Goal: Task Accomplishment & Management: Manage account settings

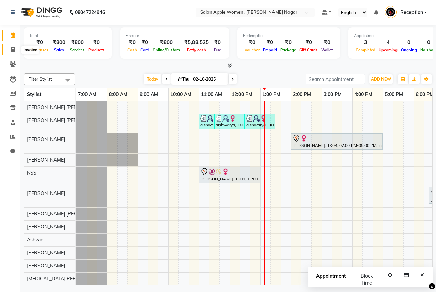
drag, startPoint x: 11, startPoint y: 50, endPoint x: 21, endPoint y: 50, distance: 10.2
click at [11, 50] on icon at bounding box center [13, 49] width 4 height 5
select select "service"
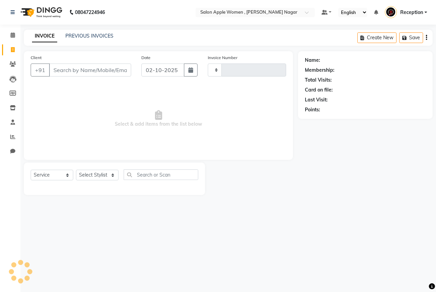
type input "2936"
select select "96"
click at [80, 69] on input "Client" at bounding box center [90, 69] width 82 height 13
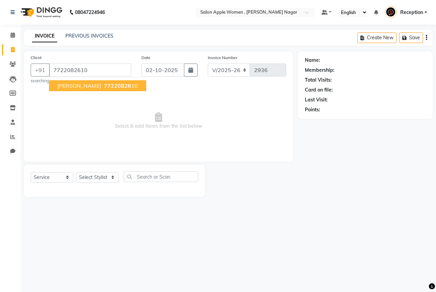
type input "7722082610"
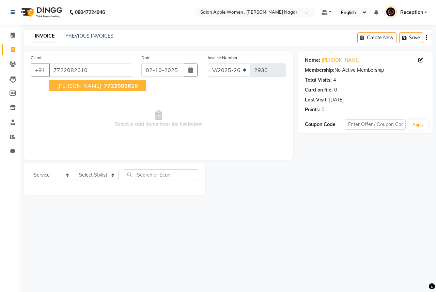
click at [104, 87] on span "7722082610" at bounding box center [121, 85] width 34 height 7
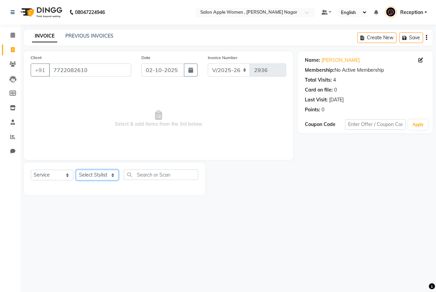
click at [86, 175] on select "Select Stylist [PERSON_NAME] [PERSON_NAME] [PERSON_NAME] [PERSON_NAME] Jyoti Ra…" at bounding box center [97, 174] width 43 height 11
select select "3151"
click at [76, 169] on select "Select Stylist [PERSON_NAME] [PERSON_NAME] [PERSON_NAME] [PERSON_NAME] Jyoti Ra…" at bounding box center [97, 174] width 43 height 11
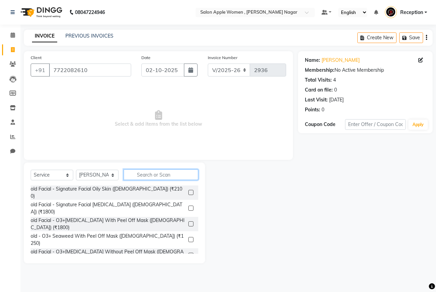
click at [145, 171] on input "text" at bounding box center [161, 174] width 75 height 11
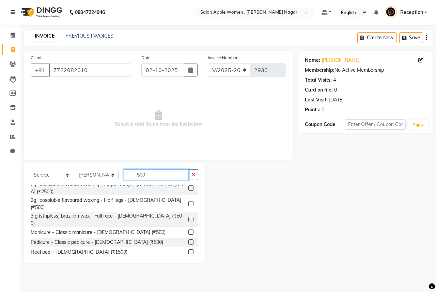
scroll to position [200, 0]
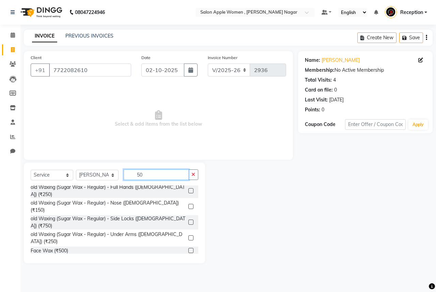
type input "5"
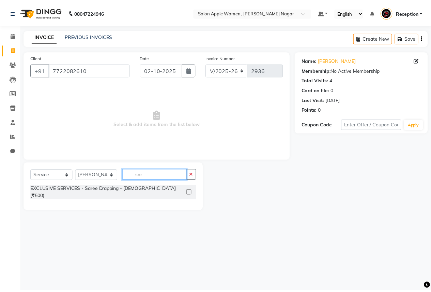
scroll to position [0, 0]
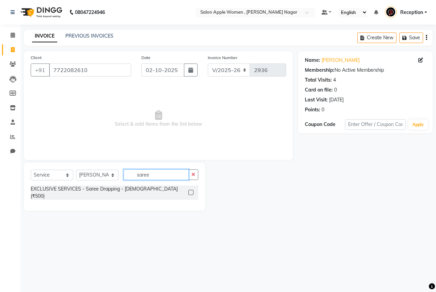
type input "saree"
click at [190, 190] on label at bounding box center [191, 192] width 5 height 5
click at [190, 190] on input "checkbox" at bounding box center [191, 192] width 4 height 4
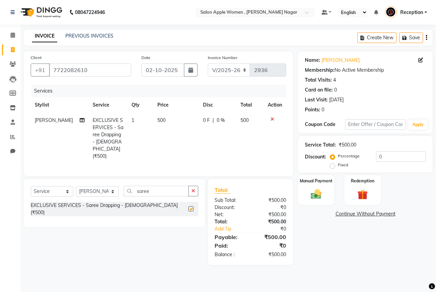
checkbox input "false"
click at [326, 189] on div "Manual Payment" at bounding box center [317, 189] width 38 height 31
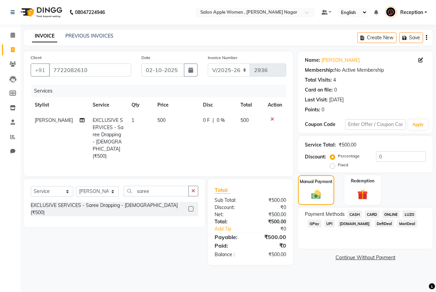
click at [389, 216] on span "ONLINE" at bounding box center [392, 214] width 18 height 8
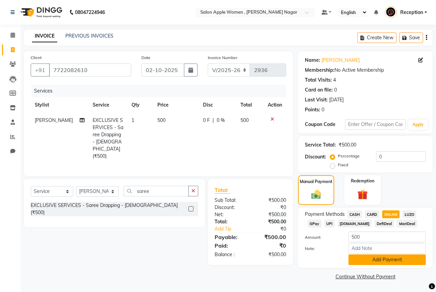
click at [387, 255] on button "Add Payment" at bounding box center [387, 259] width 77 height 11
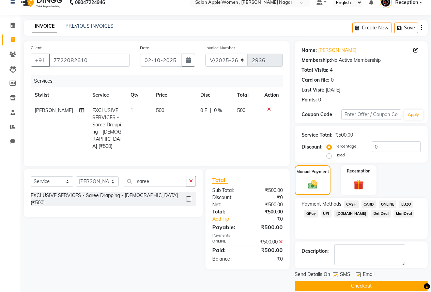
scroll to position [19, 0]
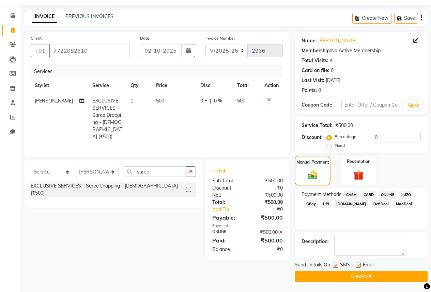
click at [383, 278] on button "Checkout" at bounding box center [361, 276] width 133 height 11
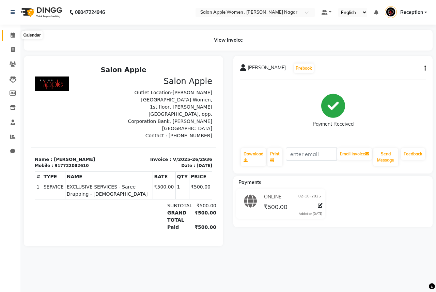
click at [13, 33] on icon at bounding box center [13, 34] width 4 height 5
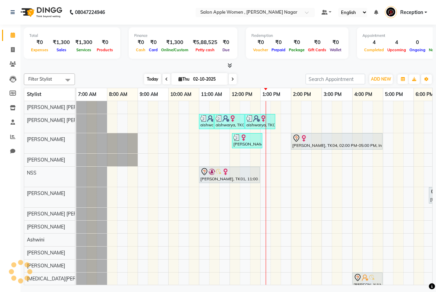
click at [156, 80] on span "Today" at bounding box center [152, 79] width 17 height 11
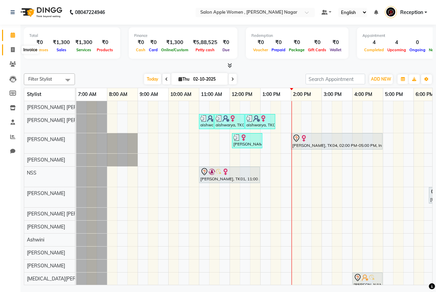
drag, startPoint x: 12, startPoint y: 50, endPoint x: 23, endPoint y: 49, distance: 10.2
click at [12, 50] on icon at bounding box center [13, 49] width 4 height 5
select select "service"
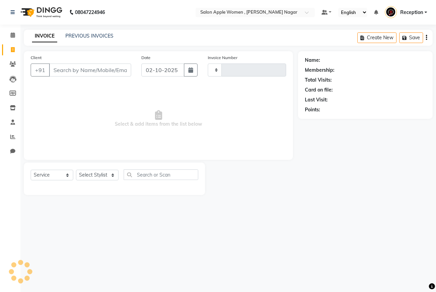
type input "2937"
select select "96"
click at [92, 72] on input "Client" at bounding box center [90, 69] width 82 height 13
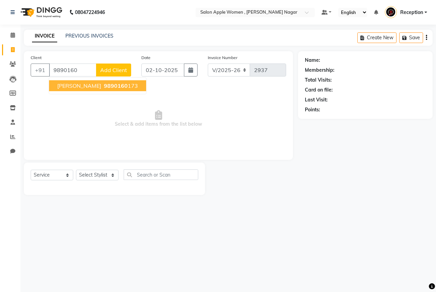
click at [87, 84] on span "[PERSON_NAME]" at bounding box center [79, 85] width 44 height 7
type input "9890160173"
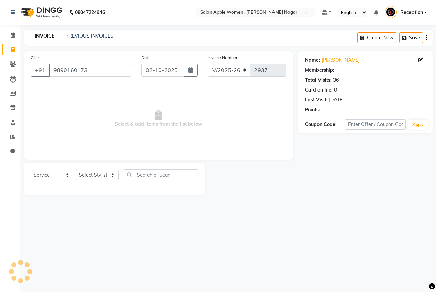
select select "1: Object"
click at [108, 168] on div "Select Service Product Membership Package Voucher Prepaid Gift Card Select Styl…" at bounding box center [114, 178] width 181 height 32
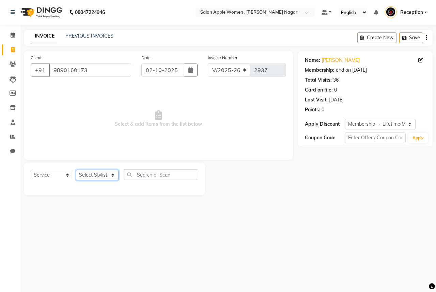
click at [108, 171] on select "Select Stylist [PERSON_NAME] [PERSON_NAME] [PERSON_NAME] [PERSON_NAME] Jyoti Ra…" at bounding box center [97, 174] width 43 height 11
select select "3151"
click at [76, 169] on select "Select Stylist [PERSON_NAME] [PERSON_NAME] [PERSON_NAME] [PERSON_NAME] Jyoti Ra…" at bounding box center [97, 174] width 43 height 11
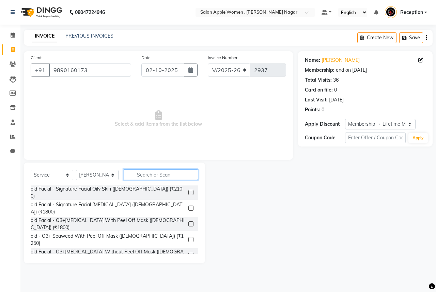
click at [179, 176] on input "text" at bounding box center [161, 174] width 75 height 11
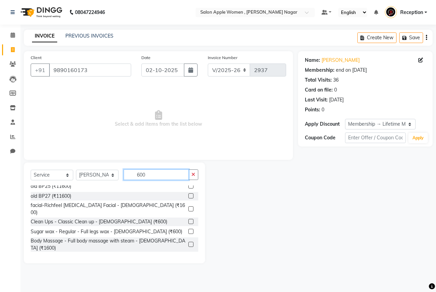
scroll to position [34, 0]
type input "600"
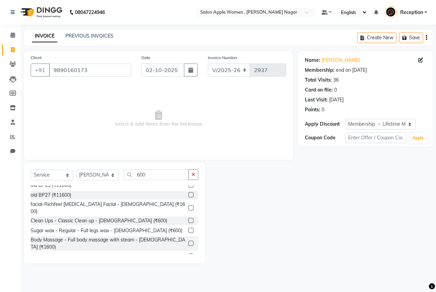
click at [189, 227] on label at bounding box center [191, 229] width 5 height 5
click at [189, 228] on input "checkbox" at bounding box center [191, 230] width 4 height 4
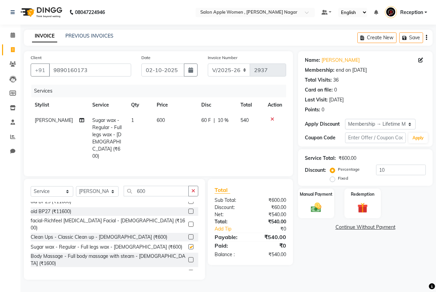
checkbox input "false"
click at [173, 185] on input "600" at bounding box center [156, 190] width 65 height 11
type input "6"
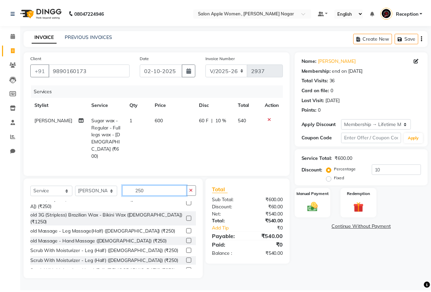
scroll to position [0, 0]
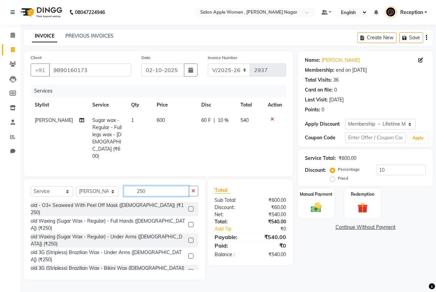
type input "250"
click at [189, 222] on label at bounding box center [191, 224] width 5 height 5
click at [189, 222] on input "checkbox" at bounding box center [191, 224] width 4 height 4
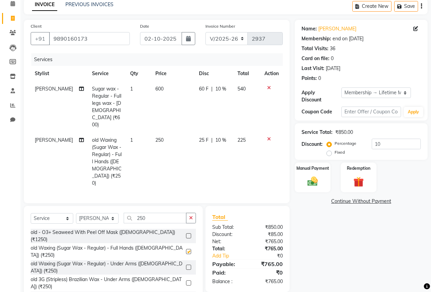
checkbox input "false"
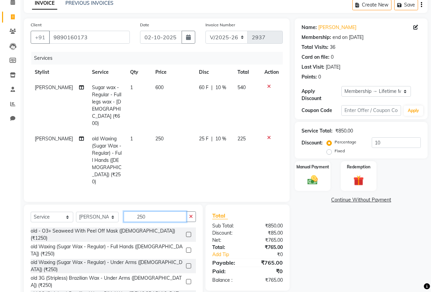
click at [156, 211] on input "250" at bounding box center [155, 216] width 63 height 11
type input "2"
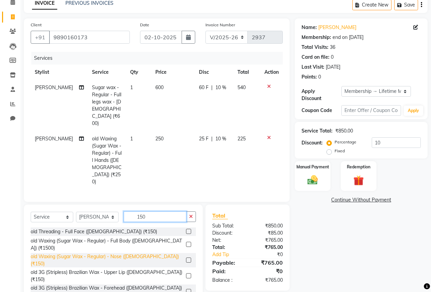
scroll to position [68, 0]
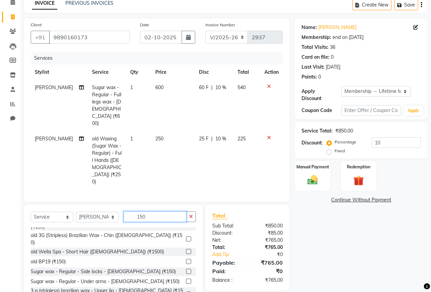
type input "150"
click at [186, 278] on label at bounding box center [188, 280] width 5 height 5
click at [186, 279] on input "checkbox" at bounding box center [188, 281] width 4 height 4
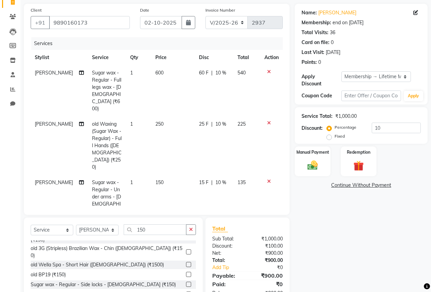
checkbox input "false"
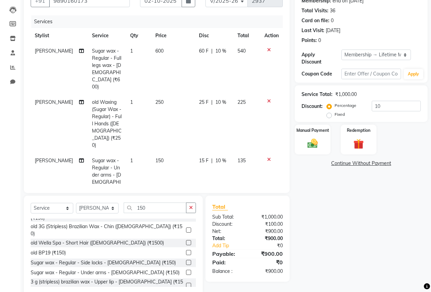
scroll to position [70, 0]
click at [161, 202] on input "150" at bounding box center [155, 207] width 63 height 11
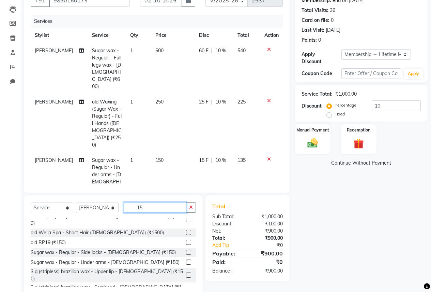
type input "1"
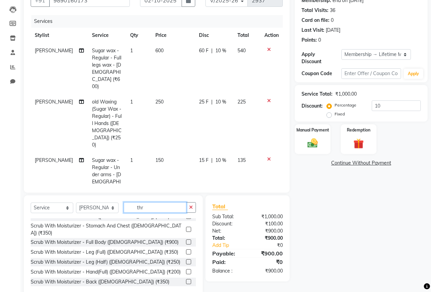
scroll to position [90, 0]
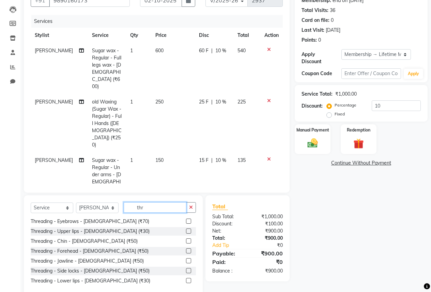
type input "thr"
click at [186, 218] on label at bounding box center [188, 220] width 5 height 5
click at [186, 219] on input "checkbox" at bounding box center [188, 221] width 4 height 4
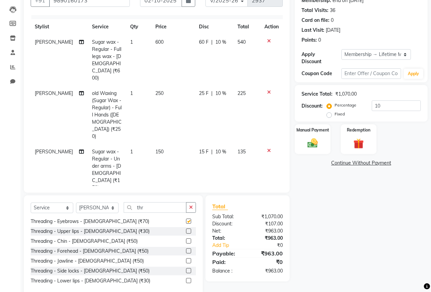
checkbox input "false"
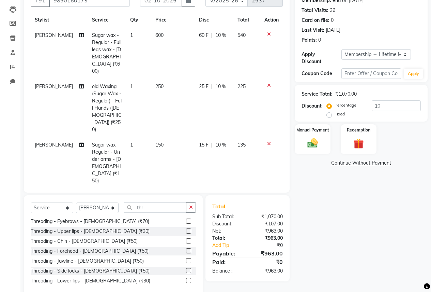
click at [153, 214] on div "Select Service Product Membership Package Voucher Prepaid Gift Card Select Styl…" at bounding box center [113, 210] width 165 height 16
click at [150, 205] on input "thr" at bounding box center [155, 207] width 63 height 11
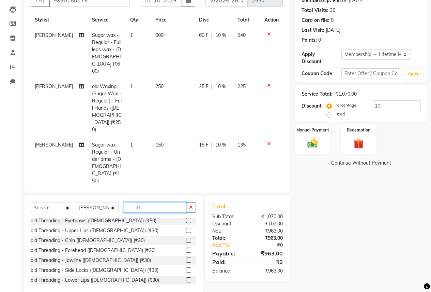
type input "t"
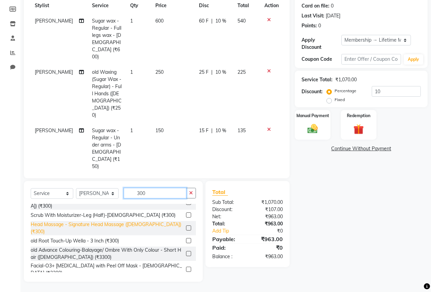
scroll to position [0, 0]
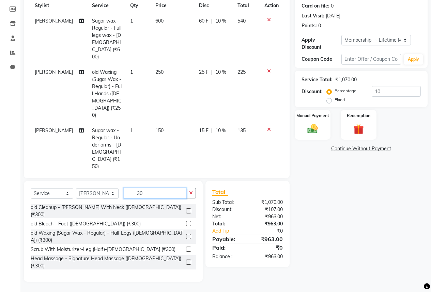
type input "3"
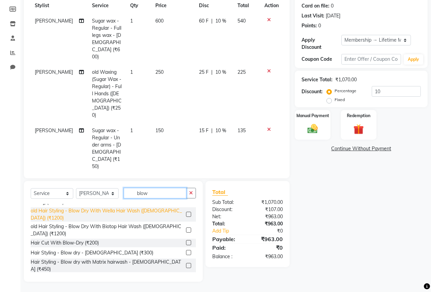
scroll to position [34, 0]
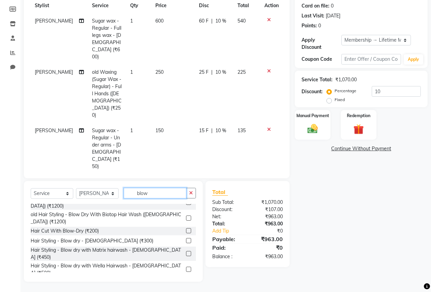
type input "blow"
click at [186, 241] on label at bounding box center [188, 240] width 5 height 5
click at [186, 241] on input "checkbox" at bounding box center [188, 240] width 4 height 4
checkbox input "false"
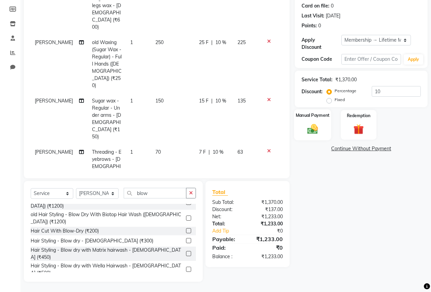
click at [308, 122] on img at bounding box center [312, 128] width 17 height 12
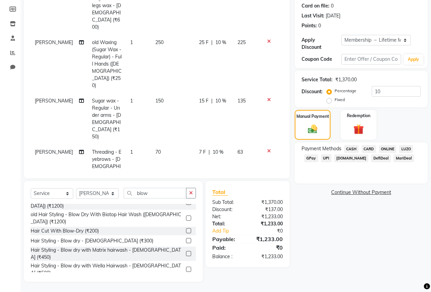
click at [391, 145] on span "ONLINE" at bounding box center [388, 149] width 18 height 8
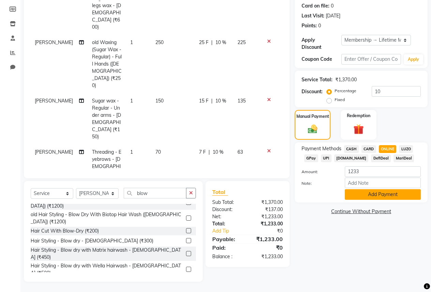
click at [383, 189] on button "Add Payment" at bounding box center [383, 194] width 76 height 11
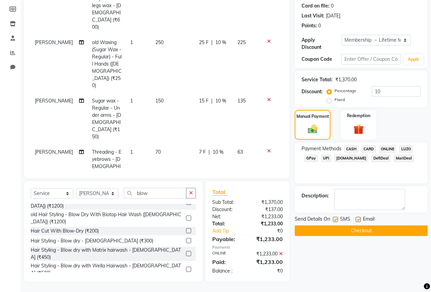
click at [377, 225] on button "Checkout" at bounding box center [361, 230] width 133 height 11
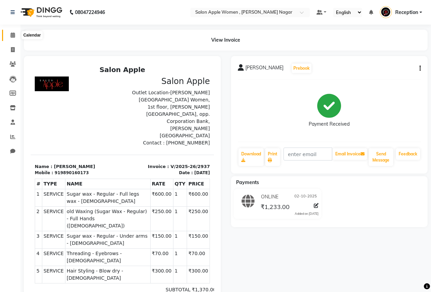
click at [12, 36] on icon at bounding box center [13, 34] width 4 height 5
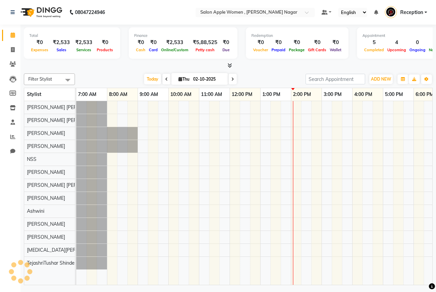
click at [154, 85] on div "Filter Stylist Select All [PERSON_NAME] [PERSON_NAME] [PERSON_NAME] Jyoti [PERS…" at bounding box center [228, 178] width 409 height 214
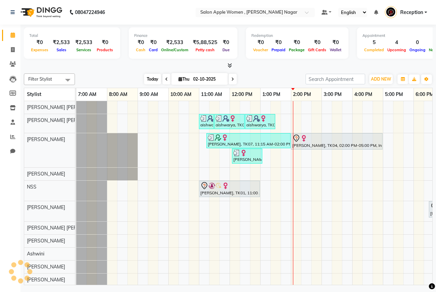
click at [149, 80] on span "Today" at bounding box center [152, 79] width 17 height 11
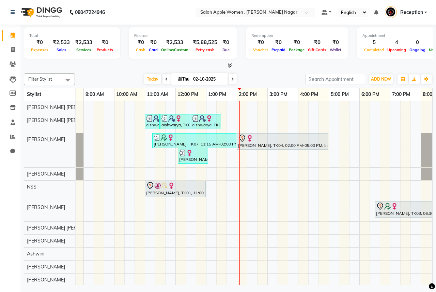
scroll to position [0, 84]
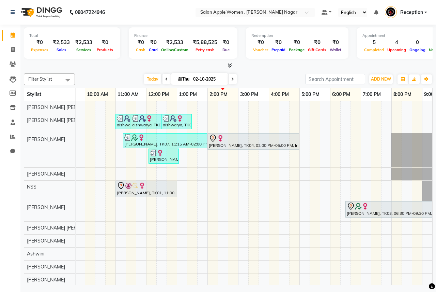
click at [233, 80] on icon at bounding box center [233, 79] width 3 height 4
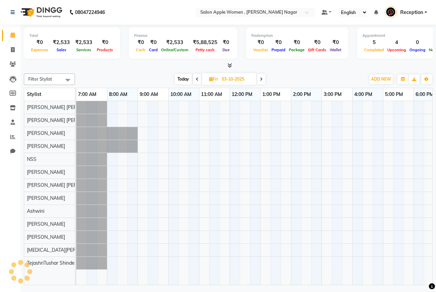
scroll to position [0, 135]
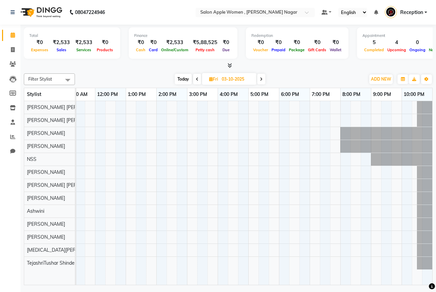
click at [264, 81] on span at bounding box center [261, 79] width 8 height 11
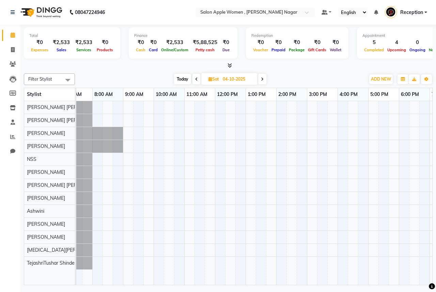
scroll to position [0, 0]
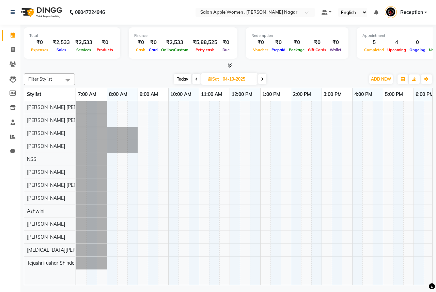
click at [187, 80] on span "Today" at bounding box center [182, 79] width 17 height 11
type input "02-10-2025"
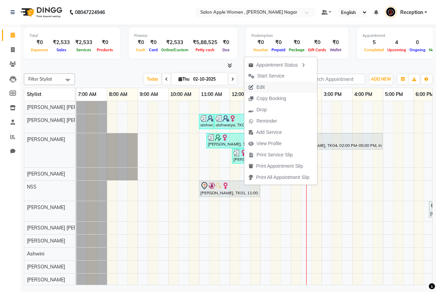
click at [282, 86] on button "Edit" at bounding box center [280, 86] width 73 height 11
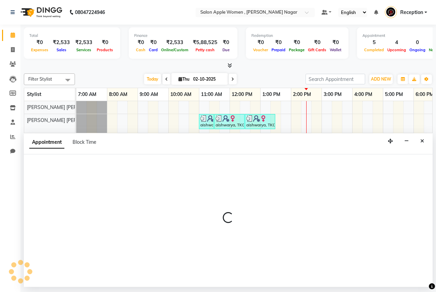
select select "tentative"
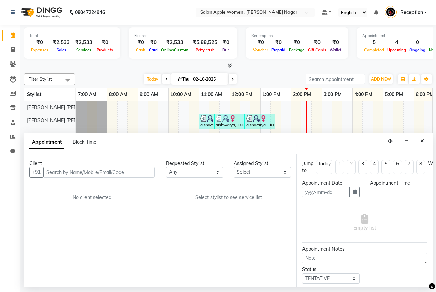
type input "02-10-2025"
select select "7680"
select select "660"
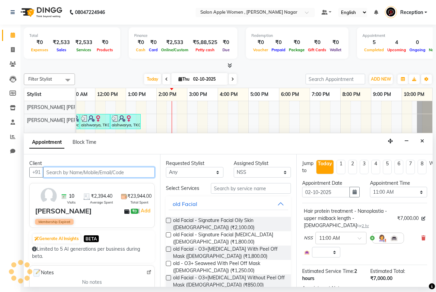
select select "696"
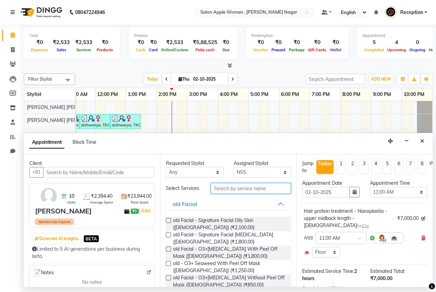
click at [253, 184] on input "text" at bounding box center [251, 188] width 80 height 11
click at [421, 144] on button "Close" at bounding box center [423, 141] width 10 height 11
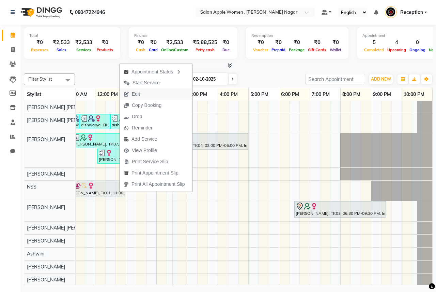
click at [154, 98] on button "Edit" at bounding box center [156, 93] width 73 height 11
select select "tentative"
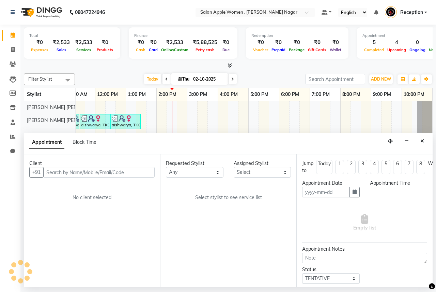
type input "02-10-2025"
select select "660"
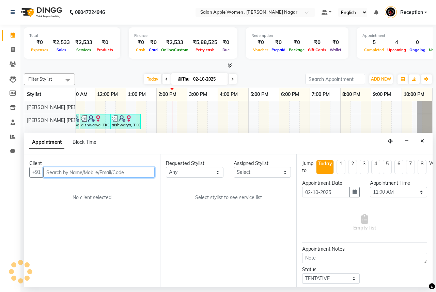
select select "7680"
select select "696"
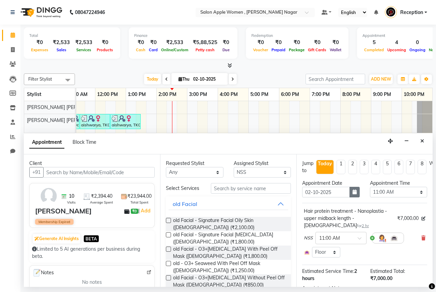
click at [350, 192] on button "button" at bounding box center [355, 191] width 10 height 11
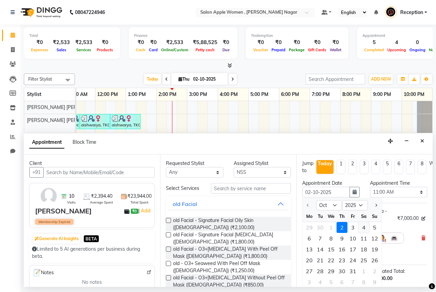
click at [365, 225] on div "4" at bounding box center [364, 227] width 11 height 11
type input "04-10-2025"
select select "660"
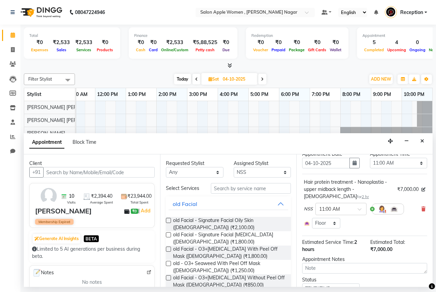
scroll to position [57, 0]
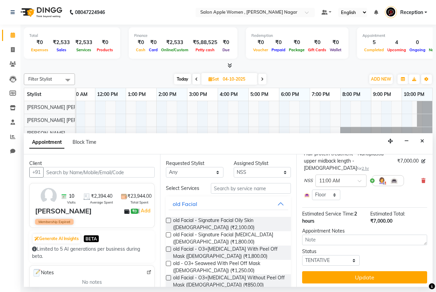
click at [360, 179] on span at bounding box center [362, 182] width 9 height 7
click at [334, 236] on div "02:00 PM" at bounding box center [341, 242] width 50 height 13
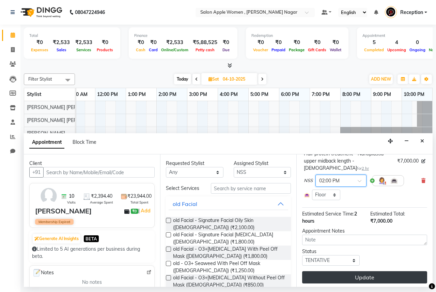
click at [344, 271] on button "Update" at bounding box center [364, 277] width 125 height 12
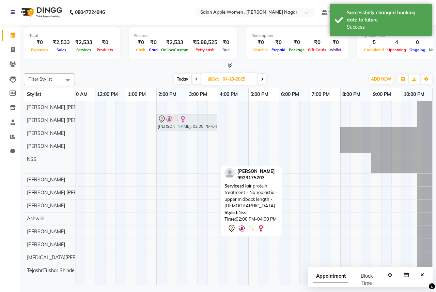
drag, startPoint x: 202, startPoint y: 161, endPoint x: 199, endPoint y: 121, distance: 40.0
click at [199, 121] on tbody "[PERSON_NAME], 02:00 PM-04:00 PM, Hair protein treatment - Nanoplastia - upper …" at bounding box center [187, 189] width 491 height 176
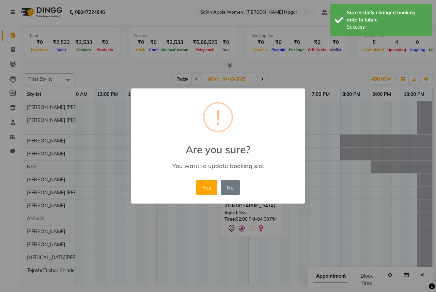
click at [208, 196] on div "Yes No No" at bounding box center [218, 187] width 47 height 18
click at [208, 188] on button "Yes" at bounding box center [206, 187] width 21 height 15
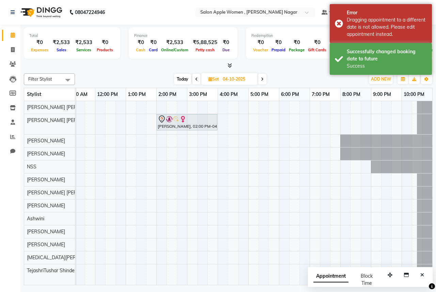
click at [183, 81] on span "Today" at bounding box center [182, 79] width 17 height 11
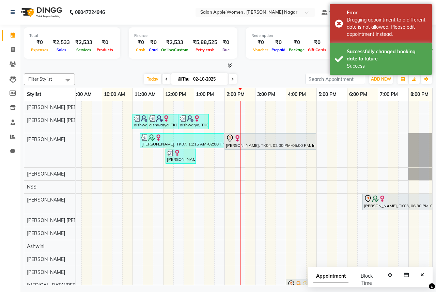
scroll to position [0, 60]
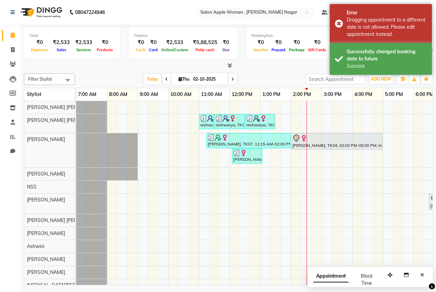
click at [163, 83] on span at bounding box center [167, 79] width 8 height 11
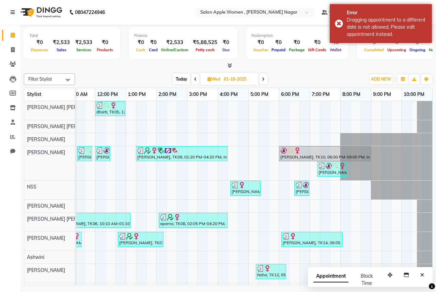
scroll to position [0, 93]
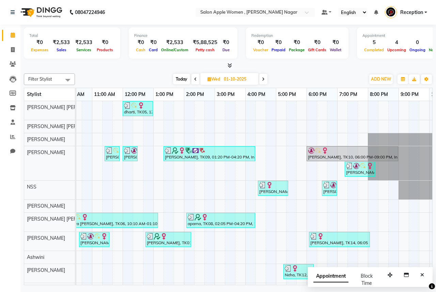
click at [195, 80] on icon at bounding box center [195, 79] width 3 height 4
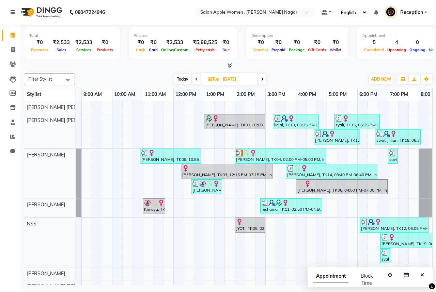
click at [197, 78] on span at bounding box center [197, 79] width 8 height 11
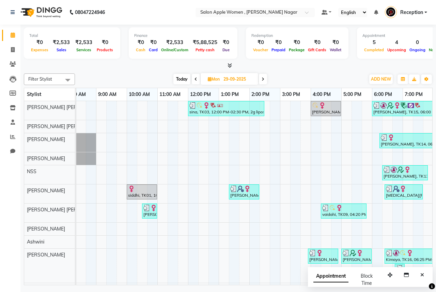
click at [198, 81] on span at bounding box center [196, 79] width 8 height 11
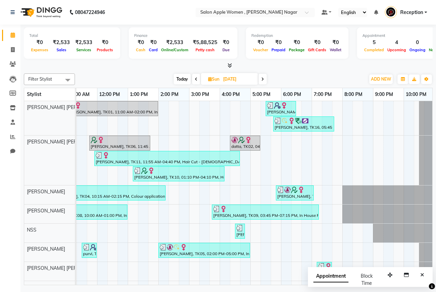
click at [195, 80] on icon at bounding box center [196, 79] width 3 height 4
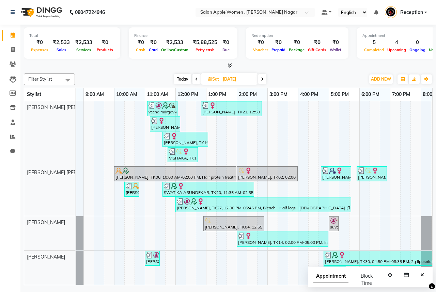
click at [181, 75] on span "Today" at bounding box center [182, 79] width 17 height 11
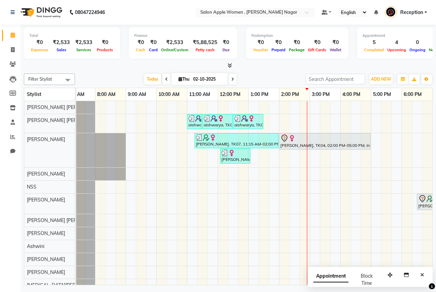
scroll to position [0, 0]
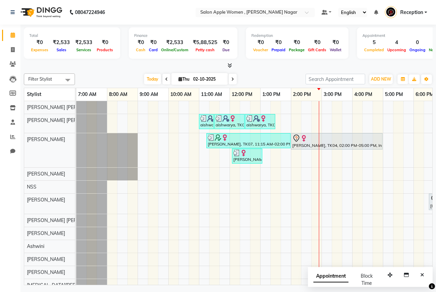
drag, startPoint x: 357, startPoint y: 132, endPoint x: 364, endPoint y: 148, distance: 18.0
click at [364, 148] on div "[PERSON_NAME], TK04, 02:00 PM-05:00 PM, In House Packages - [DEMOGRAPHIC_DATA] …" at bounding box center [337, 141] width 90 height 14
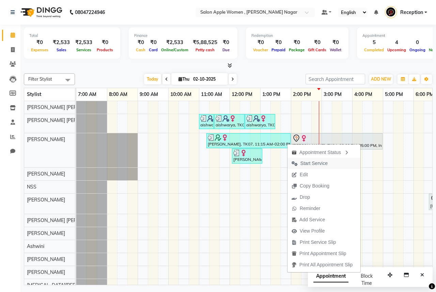
click at [337, 162] on button "Start Service" at bounding box center [324, 163] width 73 height 11
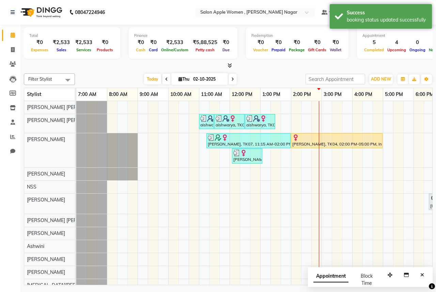
click at [232, 78] on icon at bounding box center [233, 79] width 3 height 4
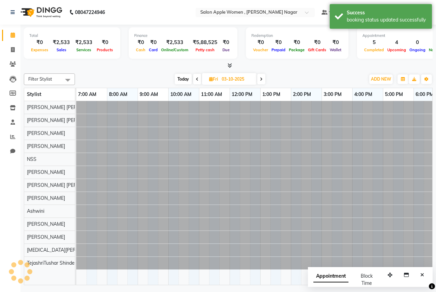
scroll to position [0, 135]
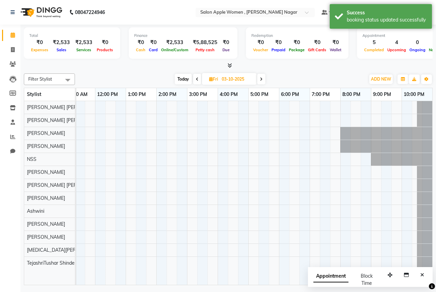
click at [265, 79] on span at bounding box center [261, 79] width 8 height 11
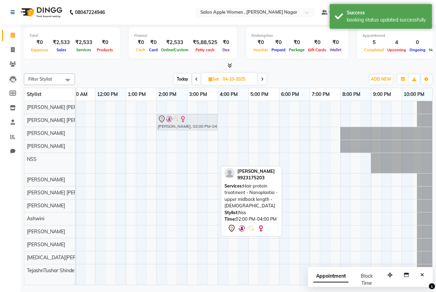
drag, startPoint x: 191, startPoint y: 164, endPoint x: 191, endPoint y: 126, distance: 37.5
click at [191, 126] on tbody "[PERSON_NAME], 02:00 PM-04:00 PM, Hair protein treatment - Nanoplastia - upper …" at bounding box center [187, 189] width 491 height 176
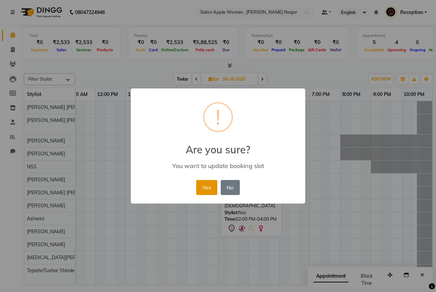
click at [210, 187] on button "Yes" at bounding box center [206, 187] width 21 height 15
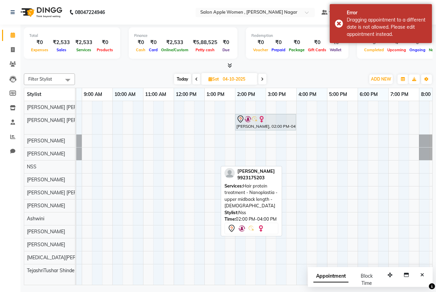
scroll to position [0, 0]
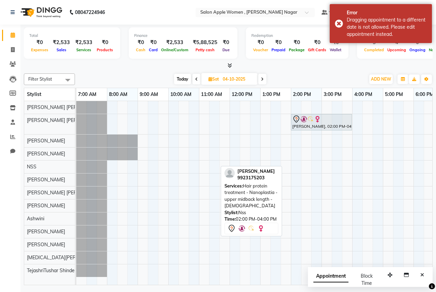
click at [181, 81] on span "Today" at bounding box center [182, 79] width 17 height 11
type input "02-10-2025"
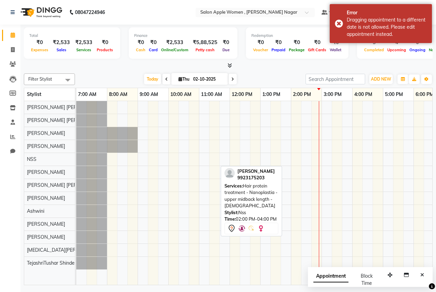
scroll to position [0, 135]
